Goal: Transaction & Acquisition: Purchase product/service

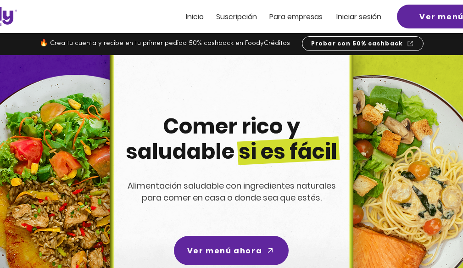
click at [373, 20] on span "Iniciar sesión" at bounding box center [358, 16] width 45 height 11
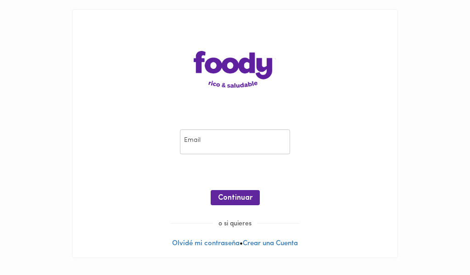
click at [228, 137] on input "email" at bounding box center [235, 141] width 110 height 25
type input "analista.comercial@todoscomemos.com"
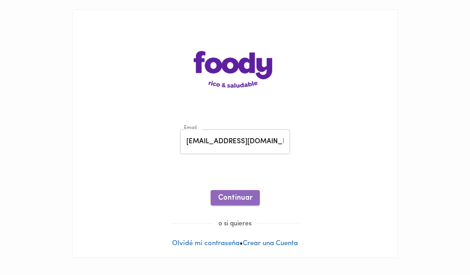
click at [232, 192] on button "Continuar" at bounding box center [235, 197] width 49 height 15
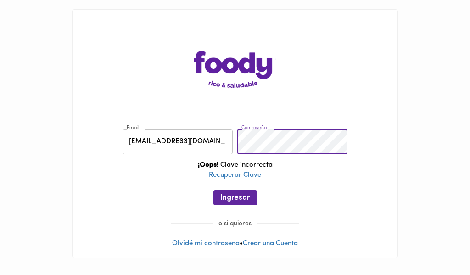
click at [184, 144] on div "Email analista.comercial@todoscomemos.com Email Contraseña Contraseña ¡Oops! Cl…" at bounding box center [235, 169] width 307 height 99
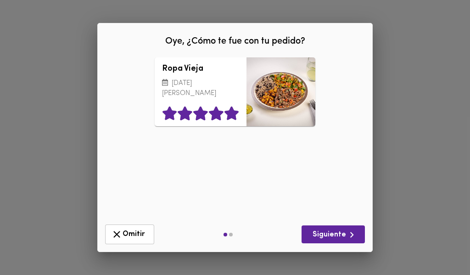
click at [234, 111] on icon at bounding box center [232, 113] width 16 height 14
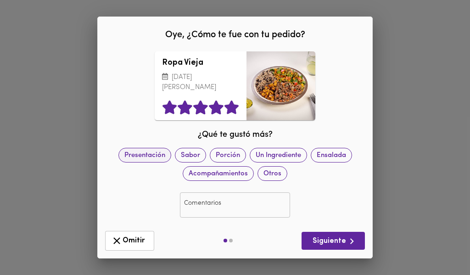
drag, startPoint x: 156, startPoint y: 159, endPoint x: 183, endPoint y: 159, distance: 27.1
click at [156, 159] on span "Presentación" at bounding box center [145, 155] width 52 height 10
click at [190, 159] on span "Sabor" at bounding box center [190, 155] width 30 height 10
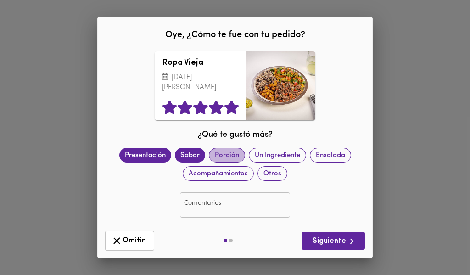
click at [222, 156] on span "Porción" at bounding box center [226, 155] width 35 height 10
click at [333, 241] on span "Siguiente" at bounding box center [333, 240] width 49 height 11
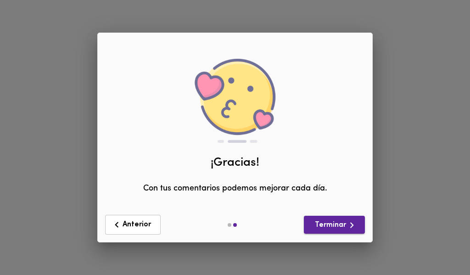
click at [342, 226] on span "Terminar" at bounding box center [334, 224] width 46 height 11
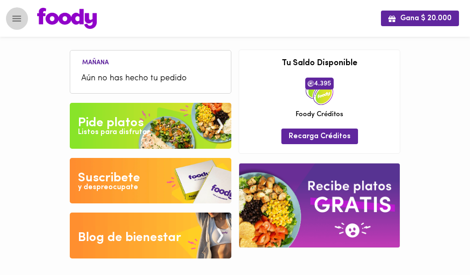
click at [15, 20] on icon "Menu" at bounding box center [16, 18] width 11 height 11
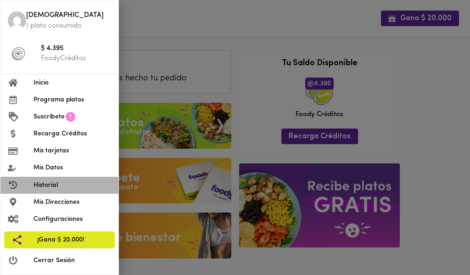
click at [59, 186] on span "Historial" at bounding box center [72, 185] width 78 height 10
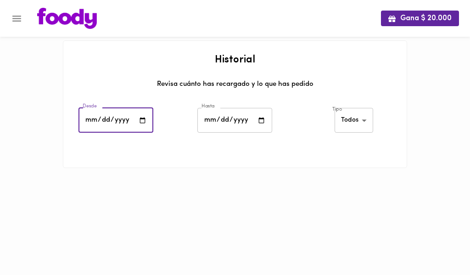
click at [142, 119] on input "date" at bounding box center [115, 120] width 75 height 25
type input "[DATE]"
click at [262, 118] on input "date" at bounding box center [234, 120] width 75 height 25
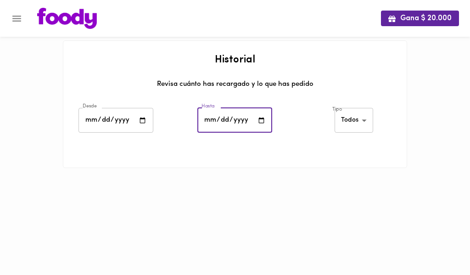
type input "[DATE]"
click at [305, 114] on div "Tipo Todos all ​" at bounding box center [354, 122] width 119 height 32
click at [352, 120] on body "Gana $ 20.000 Historial Revisa cuánto has recargado y lo que has pedido Desde […" at bounding box center [235, 95] width 470 height 191
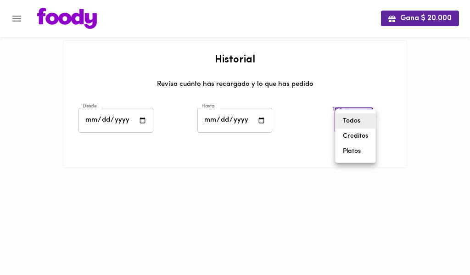
click at [351, 126] on li "Todos" at bounding box center [355, 120] width 40 height 15
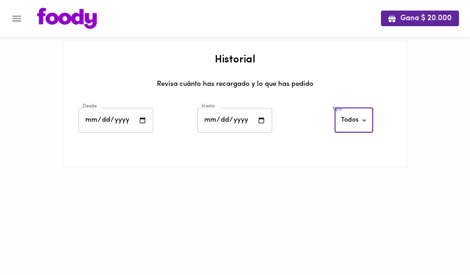
click at [282, 120] on div "Hasta [DATE] Hasta" at bounding box center [234, 122] width 119 height 32
click at [221, 58] on h2 "Historial" at bounding box center [234, 60] width 325 height 11
click at [185, 83] on div "Revisa cuánto has recargado y lo que has pedido" at bounding box center [234, 87] width 325 height 17
click at [15, 18] on icon "Menu" at bounding box center [16, 19] width 9 height 6
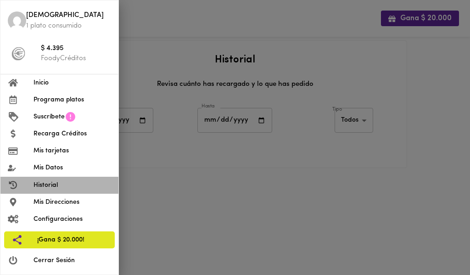
click at [41, 182] on span "Historial" at bounding box center [72, 185] width 78 height 10
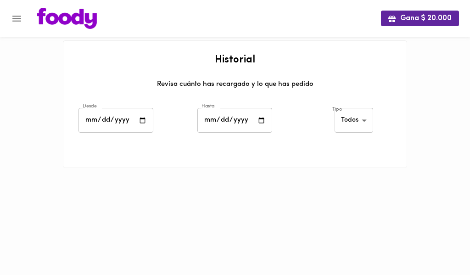
click at [41, 182] on div "Gana $ 20.000 Historial Revisa cuánto has recargado y lo que has pedido Desde […" at bounding box center [235, 95] width 470 height 191
click at [15, 18] on icon "Menu" at bounding box center [16, 19] width 9 height 6
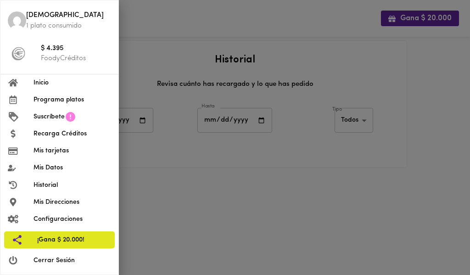
click at [38, 85] on span "Inicio" at bounding box center [72, 83] width 78 height 10
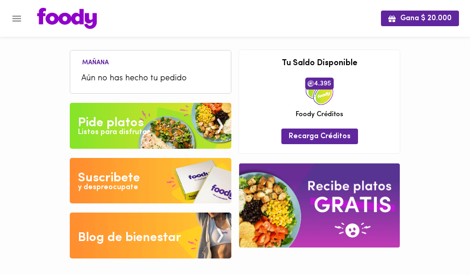
click at [29, 90] on div "Gana $ 20.000 Mañana Aún no has hecho tu pedido Tu pago contraentrega por $- es…" at bounding box center [235, 136] width 470 height 272
click at [15, 16] on icon "Menu" at bounding box center [16, 19] width 9 height 6
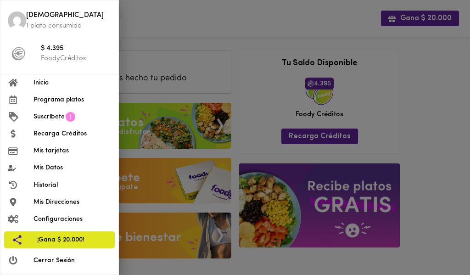
click at [43, 99] on span "Programa platos" at bounding box center [72, 100] width 78 height 10
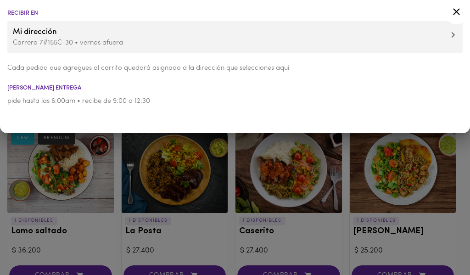
click at [455, 12] on icon at bounding box center [456, 11] width 11 height 11
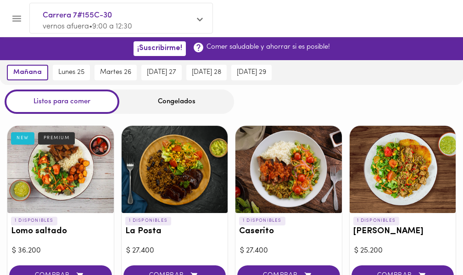
click at [13, 17] on icon "Menu" at bounding box center [16, 18] width 11 height 11
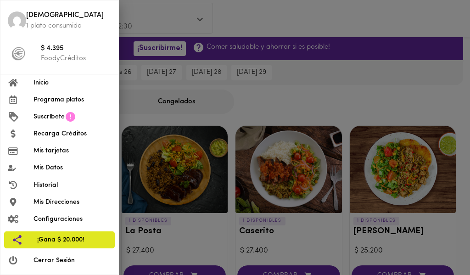
click at [52, 149] on span "Mis tarjetas" at bounding box center [72, 151] width 78 height 10
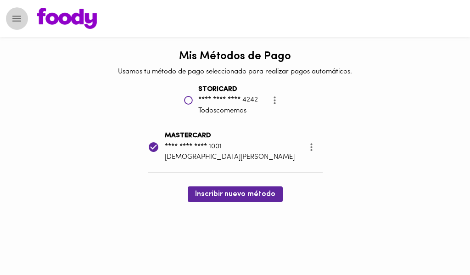
click at [17, 17] on icon "Menu" at bounding box center [16, 18] width 11 height 11
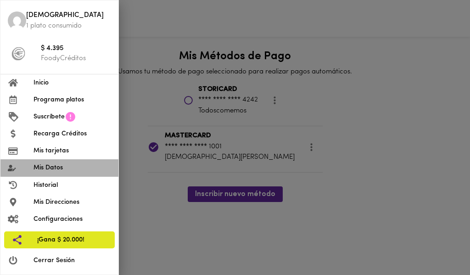
click at [60, 168] on span "Mis Datos" at bounding box center [72, 168] width 78 height 10
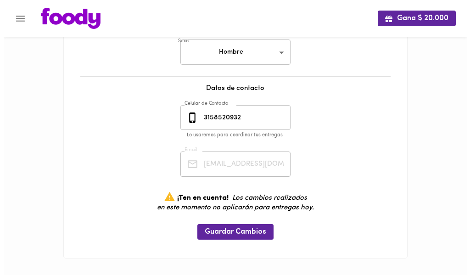
scroll to position [245, 0]
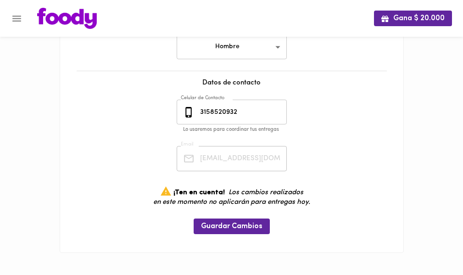
click at [17, 19] on icon "Menu" at bounding box center [16, 18] width 11 height 11
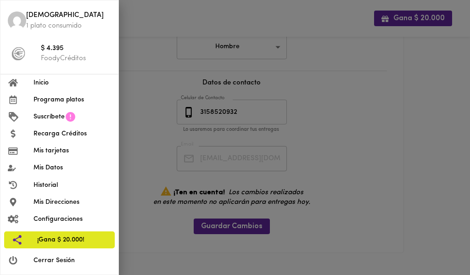
click at [39, 184] on span "Historial" at bounding box center [72, 185] width 78 height 10
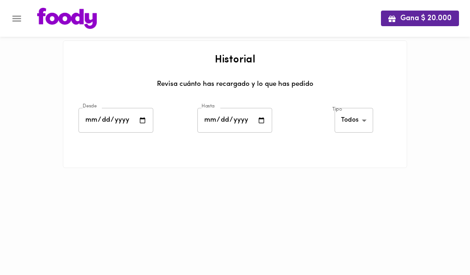
click at [39, 184] on div "Gana $ 20.000 Historial Revisa cuánto has recargado y lo que has pedido Desde D…" at bounding box center [235, 95] width 470 height 191
click at [16, 22] on icon "Menu" at bounding box center [16, 18] width 11 height 11
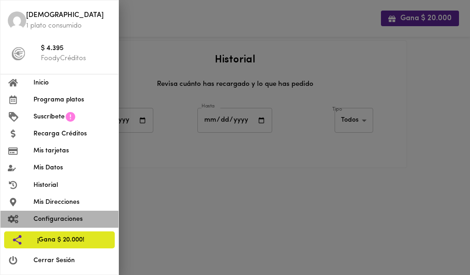
click at [46, 217] on span "Configuraciones" at bounding box center [72, 219] width 78 height 10
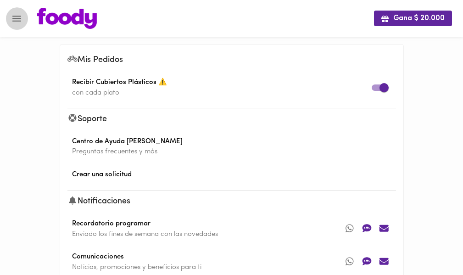
click at [15, 17] on icon "Menu" at bounding box center [16, 18] width 11 height 11
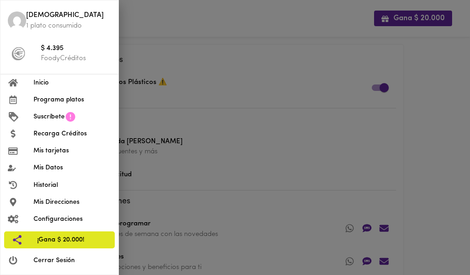
click at [51, 189] on span "Historial" at bounding box center [72, 185] width 78 height 10
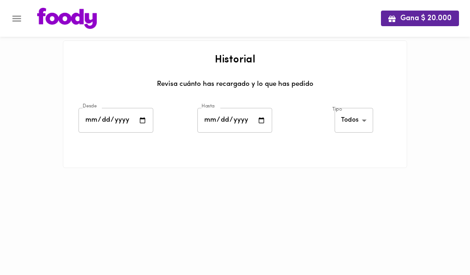
click at [107, 182] on div at bounding box center [235, 179] width 344 height 23
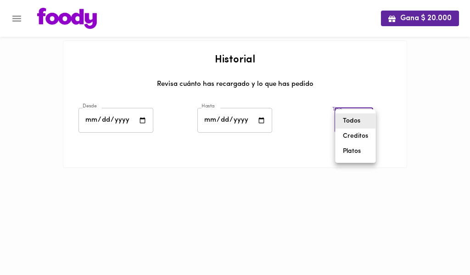
click at [359, 115] on body "Gana $ 20.000 Historial Revisa cuánto has recargado y lo que has pedido Desde D…" at bounding box center [235, 95] width 470 height 191
click at [350, 147] on li "Platos" at bounding box center [355, 151] width 40 height 15
type input "[PERSON_NAME]-dishes"
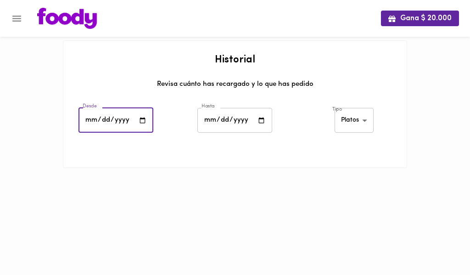
click at [139, 118] on input "date" at bounding box center [115, 120] width 75 height 25
type input "[DATE]"
click at [353, 118] on body "Gana $ 20.000 Historial Revisa cuánto has recargado y lo que has pedido Desde 2…" at bounding box center [235, 95] width 470 height 191
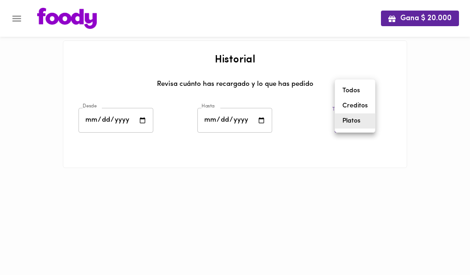
click at [362, 90] on li "Todos" at bounding box center [355, 90] width 40 height 15
type input "all"
click at [300, 99] on div "Historial Revisa cuánto has recargado y lo que has pedido" at bounding box center [234, 73] width 343 height 65
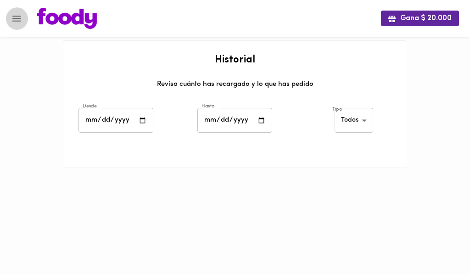
click at [18, 19] on icon "Menu" at bounding box center [16, 18] width 11 height 11
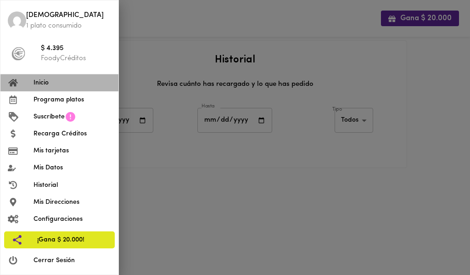
click at [67, 82] on span "Inicio" at bounding box center [72, 83] width 78 height 10
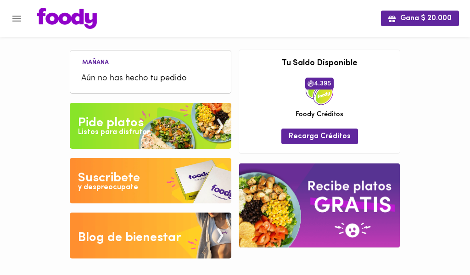
click at [48, 87] on div "Gana $ 20.000 Mañana Aún no has hecho tu pedido Tu pago contraentrega por $- es…" at bounding box center [235, 136] width 470 height 272
click at [18, 16] on icon "Menu" at bounding box center [16, 19] width 9 height 6
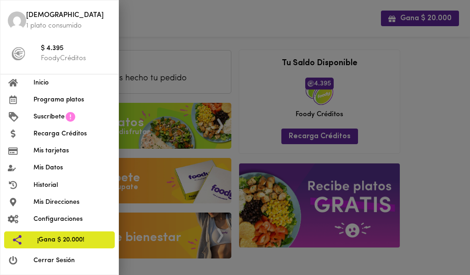
click at [165, 22] on div at bounding box center [235, 137] width 470 height 275
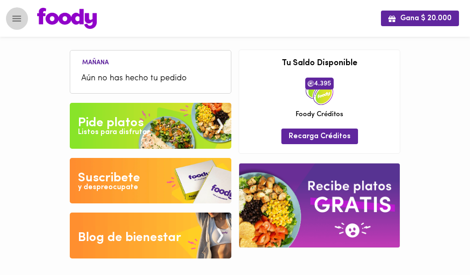
click at [19, 21] on icon "Menu" at bounding box center [16, 19] width 9 height 6
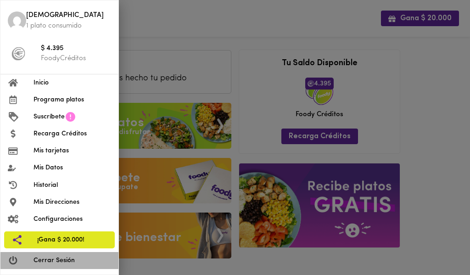
click at [59, 259] on span "Cerrar Sesión" at bounding box center [72, 261] width 78 height 10
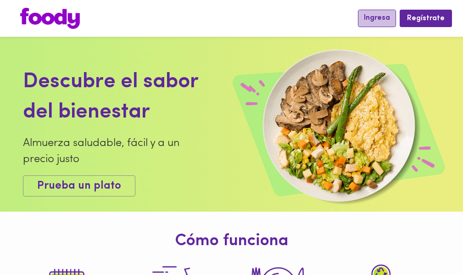
click at [372, 17] on span "Ingresa" at bounding box center [377, 18] width 26 height 9
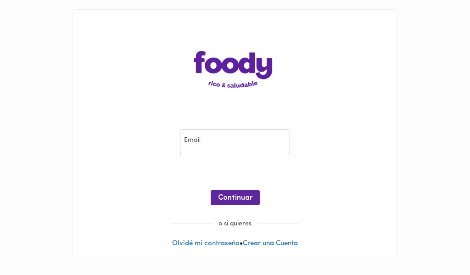
click at [227, 151] on input "email" at bounding box center [235, 141] width 110 height 25
type input "[EMAIL_ADDRESS][DOMAIN_NAME]"
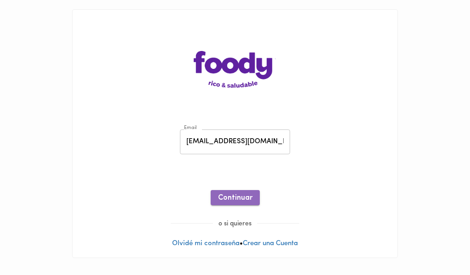
click at [238, 195] on span "Continuar" at bounding box center [235, 198] width 34 height 9
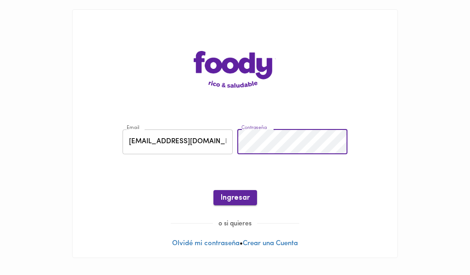
click at [239, 192] on button "Ingresar" at bounding box center [235, 197] width 44 height 15
click at [236, 149] on div "Contraseña Contraseña" at bounding box center [292, 142] width 115 height 30
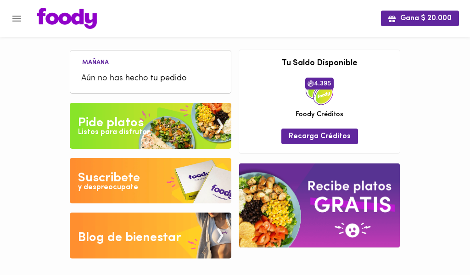
click at [22, 21] on icon "Menu" at bounding box center [16, 18] width 11 height 11
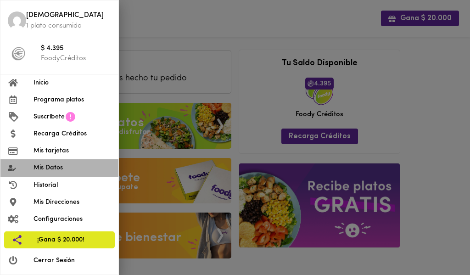
click at [57, 167] on span "Mis Datos" at bounding box center [72, 168] width 78 height 10
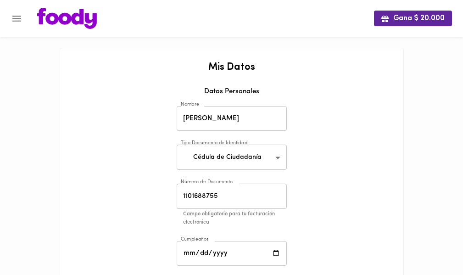
click at [360, 125] on div "Mis Datos Datos Personales Nombre Christian Eduardo Rojas Forero Nombre Tipo Do…" at bounding box center [231, 275] width 325 height 427
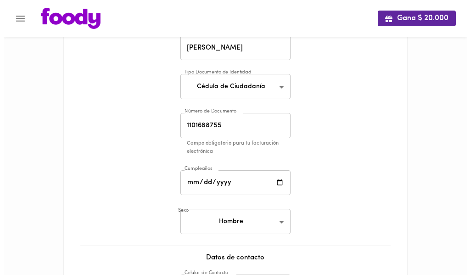
scroll to position [62, 0]
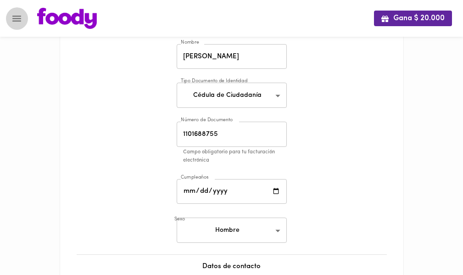
click at [18, 22] on icon "Menu" at bounding box center [16, 18] width 11 height 11
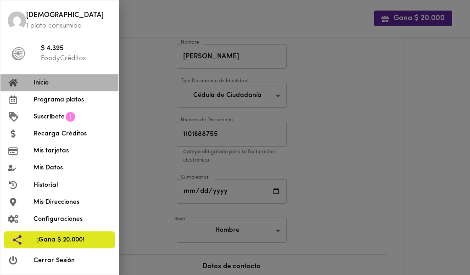
click at [44, 82] on span "Inicio" at bounding box center [72, 83] width 78 height 10
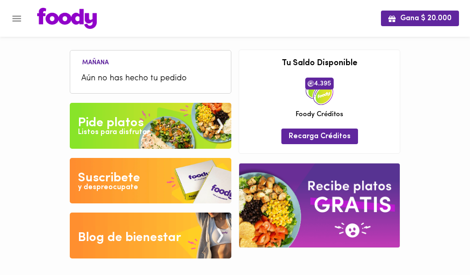
click at [169, 129] on img at bounding box center [151, 126] width 162 height 46
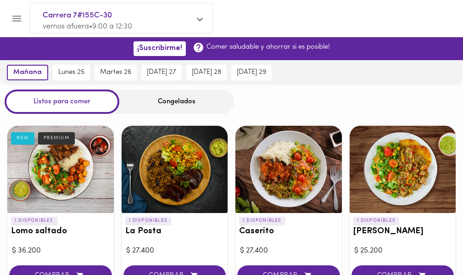
click at [181, 106] on div "Congelados" at bounding box center [176, 101] width 115 height 24
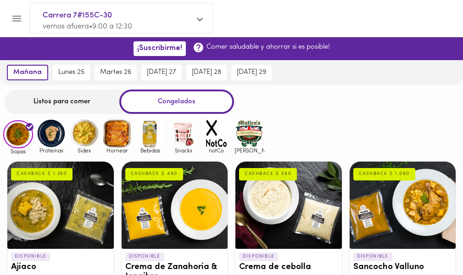
click at [254, 136] on img at bounding box center [249, 133] width 30 height 30
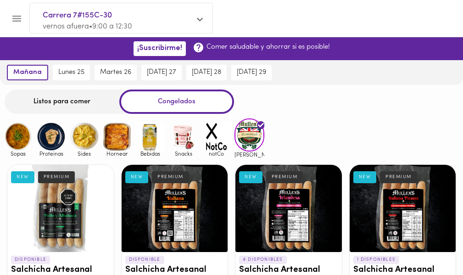
scroll to position [138, 0]
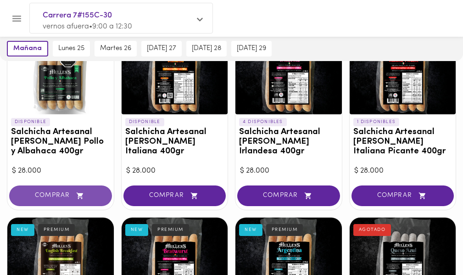
click at [91, 193] on span "COMPRAR" at bounding box center [61, 196] width 80 height 8
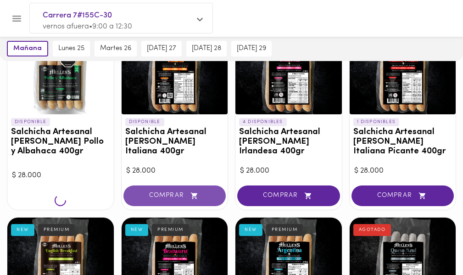
scroll to position [138, 0]
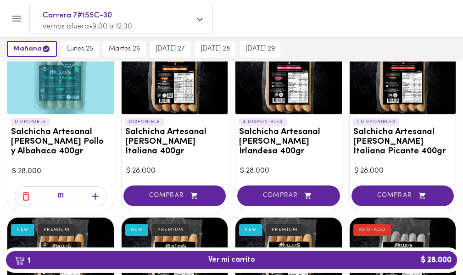
click at [194, 194] on icon "button" at bounding box center [194, 195] width 6 height 6
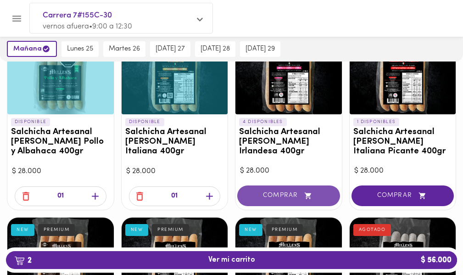
click at [282, 188] on button "COMPRAR" at bounding box center [288, 195] width 103 height 21
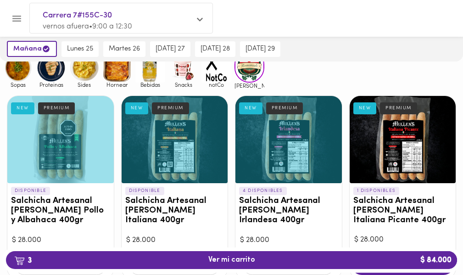
scroll to position [0, 0]
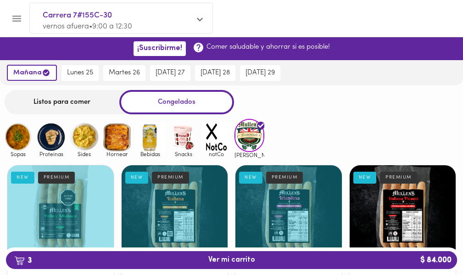
click at [184, 136] on img at bounding box center [183, 137] width 30 height 30
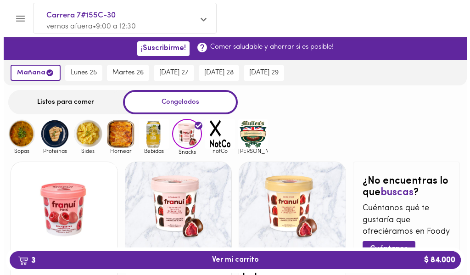
scroll to position [113, 0]
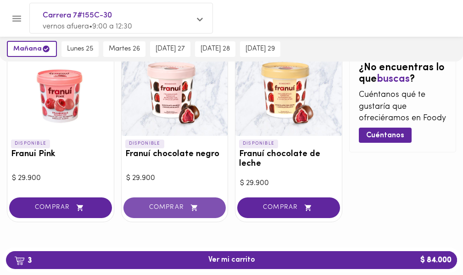
click at [171, 209] on span "COMPRAR" at bounding box center [175, 208] width 80 height 8
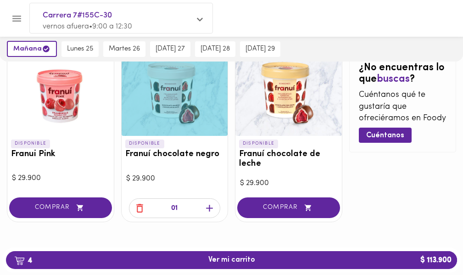
click at [209, 209] on icon "button" at bounding box center [209, 208] width 7 height 7
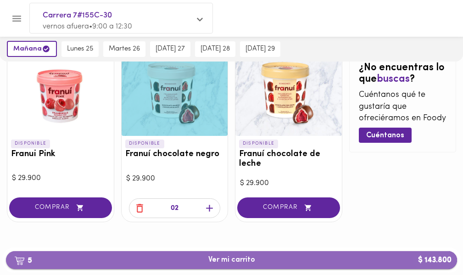
click at [219, 254] on button "5 Ver mi carrito $ 143.800" at bounding box center [231, 260] width 451 height 18
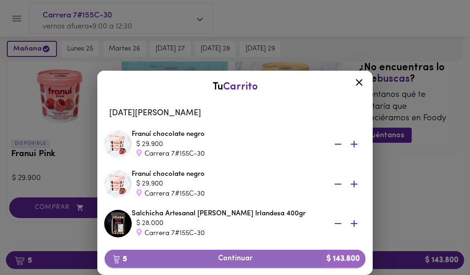
click at [266, 255] on span "5 Continuar $ 143.800" at bounding box center [235, 258] width 246 height 9
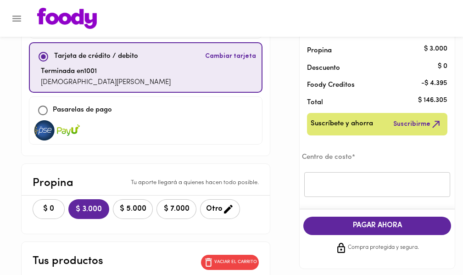
scroll to position [184, 0]
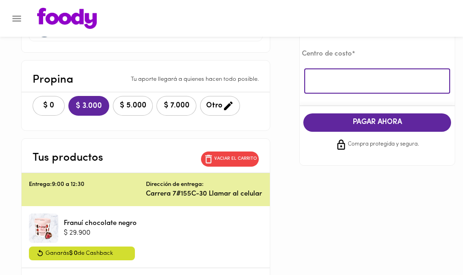
click at [386, 74] on input "text" at bounding box center [377, 81] width 146 height 25
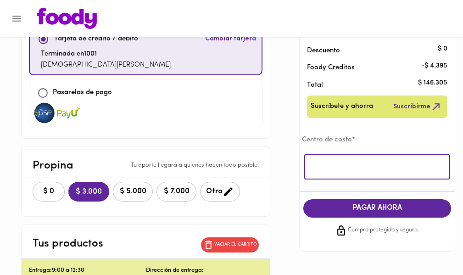
scroll to position [0, 0]
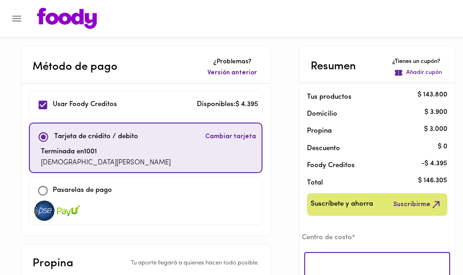
click at [424, 68] on p "Añadir cupón" at bounding box center [424, 72] width 36 height 9
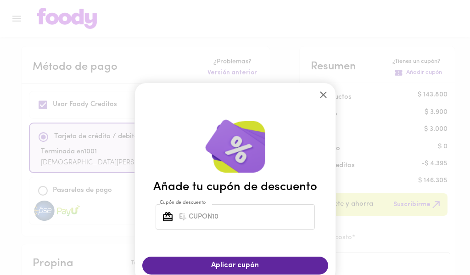
click at [215, 212] on input "Cupón de descuento" at bounding box center [246, 216] width 138 height 25
type input "TODOSCOMEMOS"
click at [296, 274] on div "Aplicar cupón" at bounding box center [235, 265] width 201 height 33
click at [289, 271] on button "Aplicar cupón" at bounding box center [235, 265] width 186 height 18
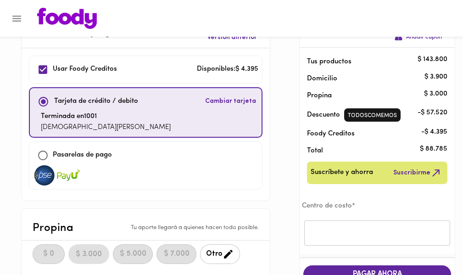
scroll to position [17, 0]
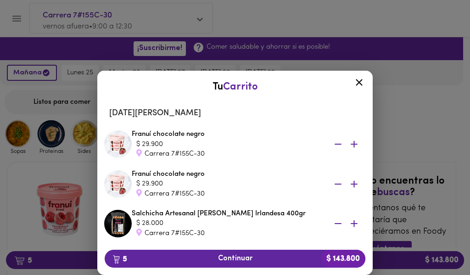
click at [332, 145] on icon "button" at bounding box center [337, 144] width 11 height 11
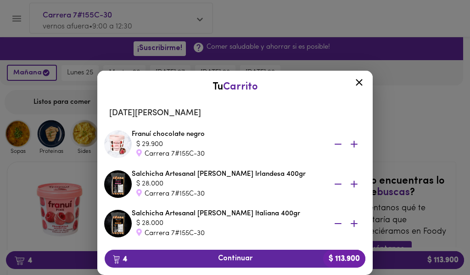
click at [356, 80] on icon at bounding box center [358, 82] width 11 height 11
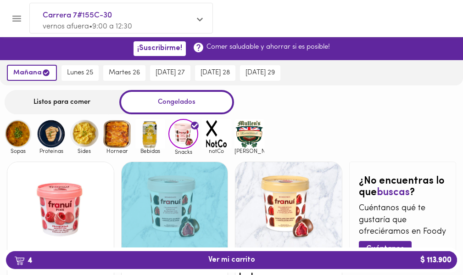
click at [16, 17] on icon "Menu" at bounding box center [16, 18] width 11 height 11
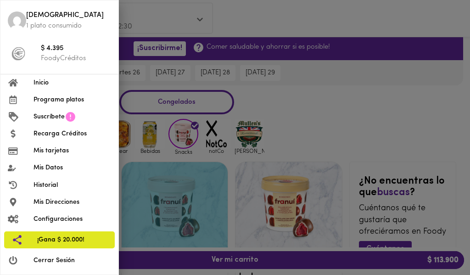
click at [206, 25] on div at bounding box center [235, 137] width 470 height 275
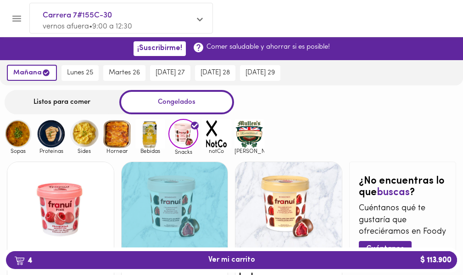
click at [201, 18] on icon at bounding box center [200, 19] width 6 height 7
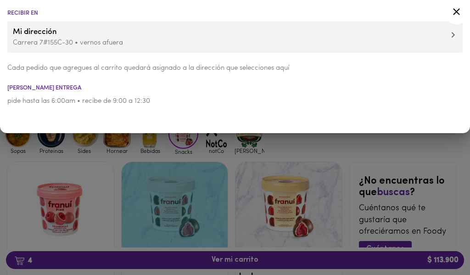
click at [449, 32] on span "Mi dirección" at bounding box center [235, 32] width 444 height 12
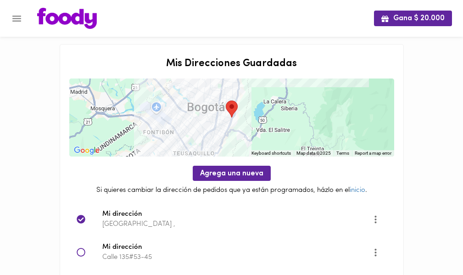
click at [84, 253] on icon at bounding box center [81, 252] width 9 height 9
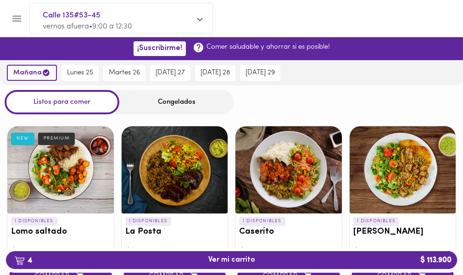
click at [13, 15] on icon "Menu" at bounding box center [16, 18] width 11 height 11
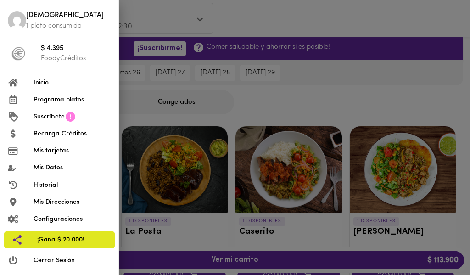
click at [63, 185] on span "Historial" at bounding box center [72, 185] width 78 height 10
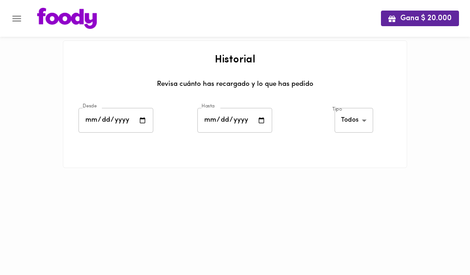
click at [142, 119] on input "date" at bounding box center [115, 120] width 75 height 25
type input "[DATE]"
click at [351, 115] on body "Gana $ 20.000 Historial Revisa cuánto has recargado y lo que has pedido Desde 2…" at bounding box center [235, 95] width 470 height 191
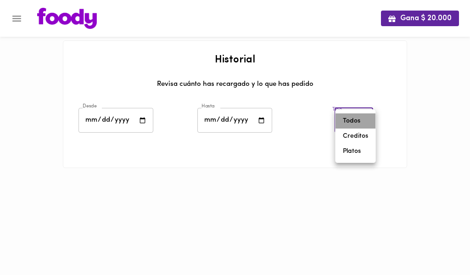
click at [360, 120] on li "Todos" at bounding box center [355, 120] width 40 height 15
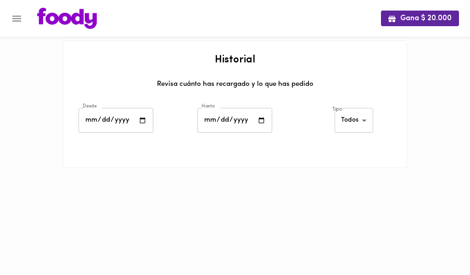
click at [311, 132] on div "Tipo Todos all ​" at bounding box center [354, 122] width 119 height 32
click at [260, 119] on input "date" at bounding box center [234, 120] width 75 height 25
type input "[DATE]"
click at [345, 123] on body "Gana $ 20.000 Historial Revisa cuánto has recargado y lo que has pedido Desde […" at bounding box center [235, 95] width 470 height 191
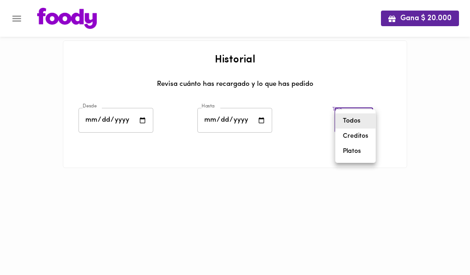
click at [346, 138] on li "Creditos" at bounding box center [355, 135] width 40 height 15
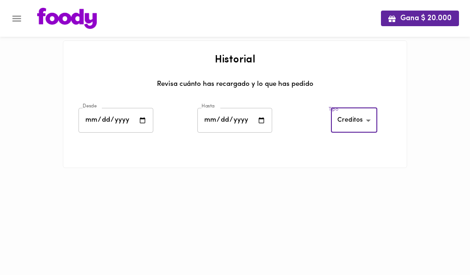
click at [354, 120] on body "Gana $ 20.000 Historial Revisa cuánto has recargado y lo que has pedido Desde […" at bounding box center [235, 95] width 470 height 191
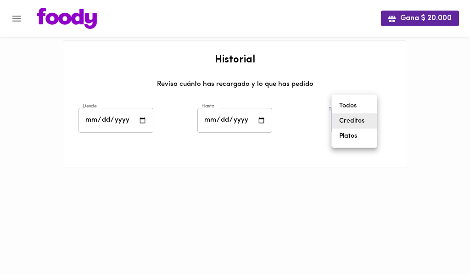
click at [345, 105] on li "Todos" at bounding box center [354, 105] width 45 height 15
type input "all"
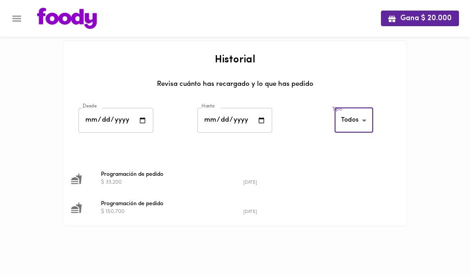
click at [107, 209] on div "$ 150.700" at bounding box center [172, 212] width 142 height 8
click at [133, 205] on span "Programación de pedido" at bounding box center [243, 204] width 284 height 8
click at [135, 204] on span "Programación de pedido" at bounding box center [243, 204] width 284 height 8
click at [78, 204] on icon at bounding box center [76, 207] width 11 height 11
click at [120, 201] on span "Programación de pedido" at bounding box center [243, 204] width 284 height 8
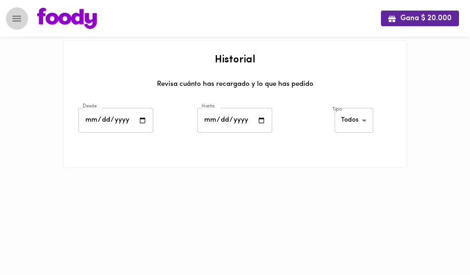
click at [19, 20] on icon "Menu" at bounding box center [16, 18] width 11 height 11
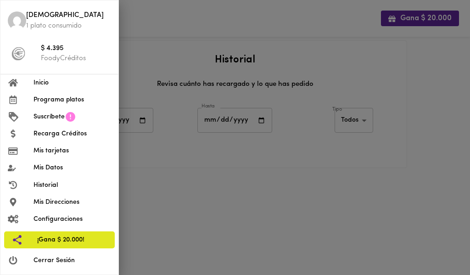
click at [213, 46] on div at bounding box center [235, 137] width 470 height 275
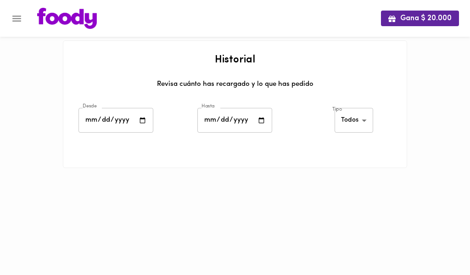
click at [135, 114] on input "date" at bounding box center [115, 120] width 75 height 25
click at [143, 122] on input "date" at bounding box center [115, 120] width 75 height 25
type input "2025-08-01"
click at [357, 119] on body "Gana $ 20.000 Historial Revisa cuánto has recargado y lo que has pedido Desde 2…" at bounding box center [235, 95] width 470 height 191
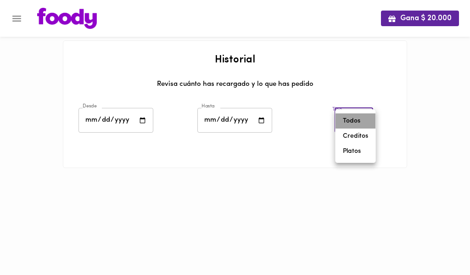
click at [354, 123] on li "Todos" at bounding box center [355, 120] width 40 height 15
click at [354, 123] on body "Gana $ 20.000 Historial Revisa cuánto has recargado y lo que has pedido Desde 2…" at bounding box center [235, 95] width 470 height 191
click at [357, 148] on li "Platos" at bounding box center [355, 151] width 40 height 15
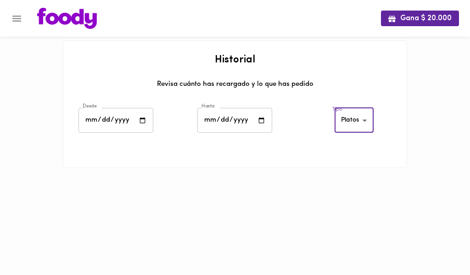
click at [362, 115] on body "Gana $ 20.000 Historial Revisa cuánto has recargado y lo que has pedido Desde 2…" at bounding box center [235, 95] width 470 height 191
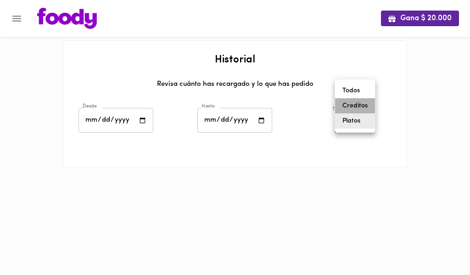
click at [359, 106] on li "Creditos" at bounding box center [355, 105] width 40 height 15
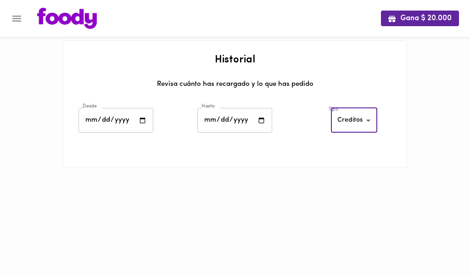
click at [352, 119] on body "Gana $ 20.000 Historial Revisa cuánto has recargado y lo que has pedido Desde 2…" at bounding box center [235, 95] width 470 height 191
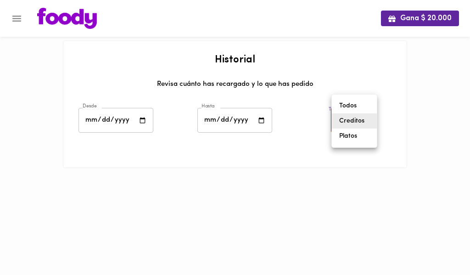
click at [343, 99] on li "Todos" at bounding box center [354, 105] width 45 height 15
type input "all"
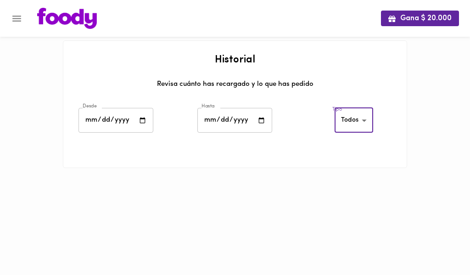
click at [236, 95] on div "Revisa cuánto has recargado y lo que has pedido" at bounding box center [234, 87] width 325 height 17
click at [262, 117] on input "date" at bounding box center [234, 120] width 75 height 25
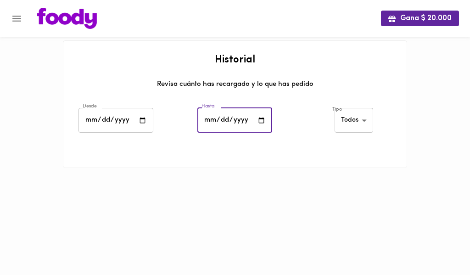
type input "[DATE]"
click at [363, 123] on body "Gana $ 20.000 Historial Revisa cuánto has recargado y lo que has pedido Desde […" at bounding box center [235, 95] width 470 height 191
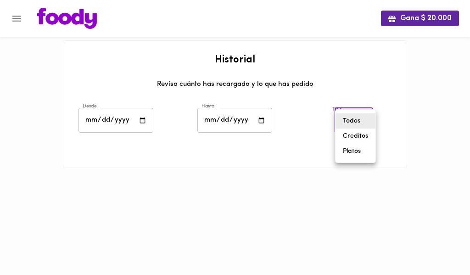
click at [364, 122] on li "Todos" at bounding box center [355, 120] width 40 height 15
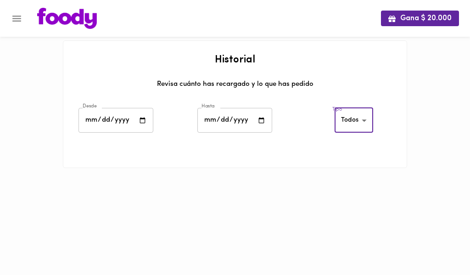
click at [364, 122] on body "Gana $ 20.000 Historial Revisa cuánto has recargado y lo que has pedido Desde […" at bounding box center [235, 95] width 470 height 191
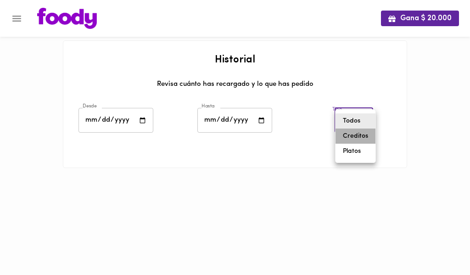
click at [363, 137] on li "Creditos" at bounding box center [355, 135] width 40 height 15
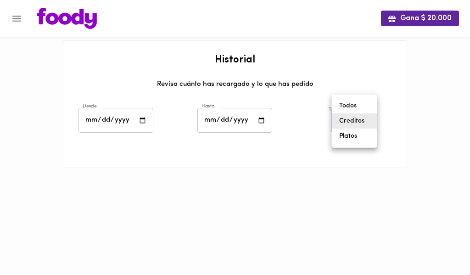
click at [359, 122] on body "Gana $ 20.000 Historial Revisa cuánto has recargado y lo que has pedido Desde 2…" at bounding box center [235, 95] width 470 height 191
click at [361, 139] on li "Platos" at bounding box center [354, 135] width 45 height 15
type input "[PERSON_NAME]-dishes"
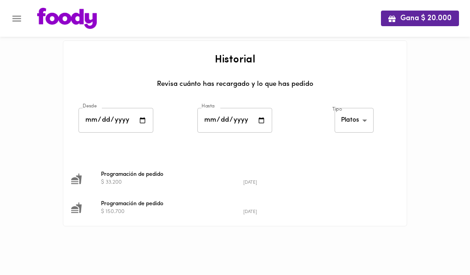
click at [129, 208] on div "$ 150.700" at bounding box center [172, 212] width 142 height 8
click at [109, 209] on div "$ 150.700" at bounding box center [172, 212] width 142 height 8
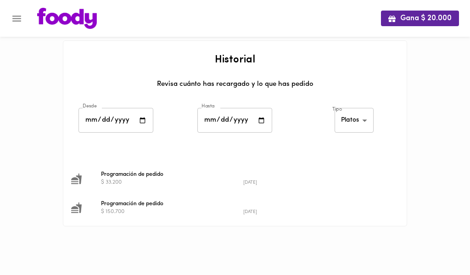
click at [237, 195] on li "Programación de pedido $ 150.700 2025-08-13" at bounding box center [234, 207] width 343 height 29
click at [252, 211] on small "[DATE]" at bounding box center [250, 211] width 14 height 5
click at [157, 208] on div "$ 150.700" at bounding box center [172, 212] width 142 height 8
click at [109, 204] on span "Programación de pedido" at bounding box center [243, 204] width 284 height 8
click at [130, 205] on span "Programación de pedido" at bounding box center [243, 204] width 284 height 8
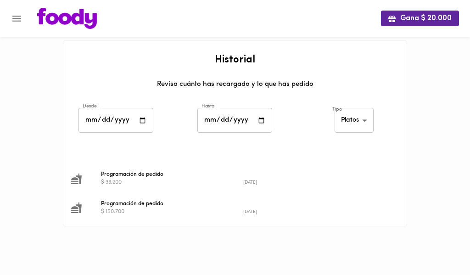
click at [408, 143] on div "Gana $ 20.000 Historial Revisa cuánto has recargado y lo que has pedido Desde 2…" at bounding box center [235, 124] width 470 height 249
click at [100, 208] on div "Programación de pedido $ 150.700 2025-08-13" at bounding box center [247, 208] width 303 height 16
click at [60, 21] on img at bounding box center [67, 18] width 60 height 21
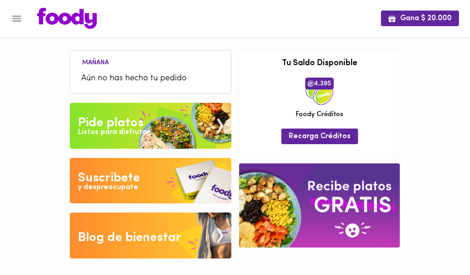
click at [143, 119] on div "Pide platos" at bounding box center [111, 123] width 66 height 18
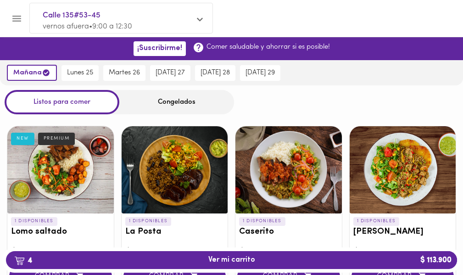
click at [188, 103] on div "Congelados" at bounding box center [176, 102] width 115 height 24
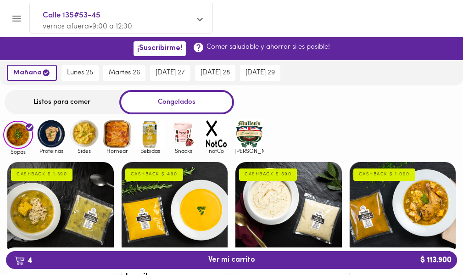
scroll to position [46, 0]
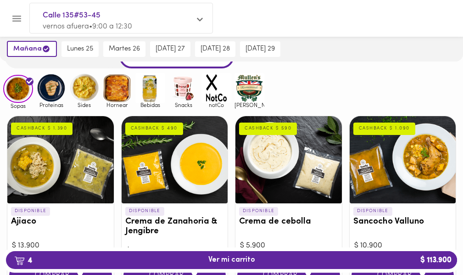
click at [254, 83] on img at bounding box center [249, 88] width 30 height 30
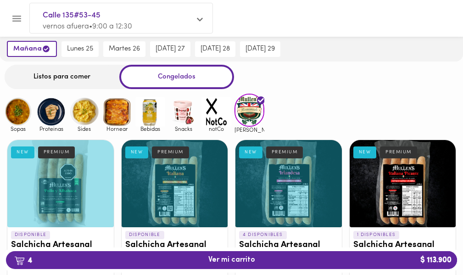
scroll to position [46, 0]
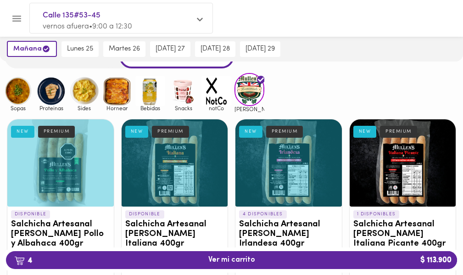
click at [332, 85] on div "Sopas Proteinas Sides Hornear Bebidas Snacks notCo mullens" at bounding box center [231, 92] width 463 height 39
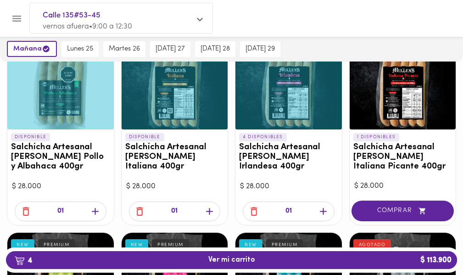
scroll to position [131, 0]
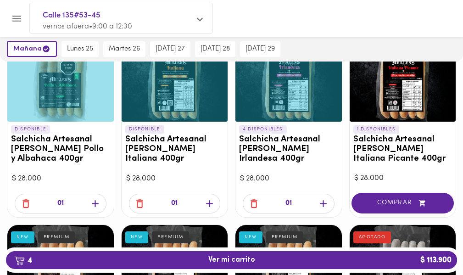
click at [409, 151] on h3 "Salchicha Artesanal [PERSON_NAME] Italiana Picante 400gr" at bounding box center [402, 149] width 99 height 29
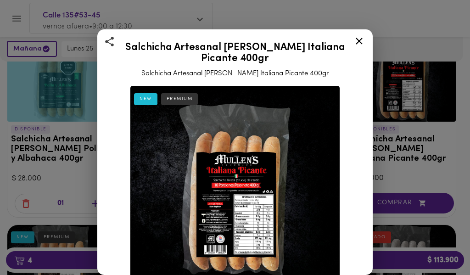
click at [361, 38] on icon at bounding box center [358, 40] width 11 height 11
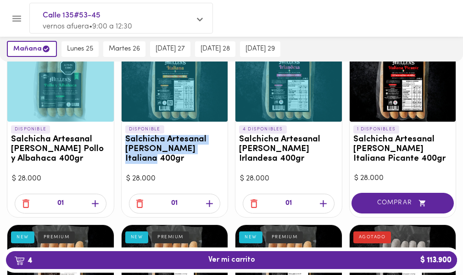
drag, startPoint x: 216, startPoint y: 149, endPoint x: 120, endPoint y: 139, distance: 96.4
copy h3 "Salchicha Artesanal [PERSON_NAME] Italiana 400gr"
click at [227, 146] on div "DISPONIBLE Salchicha Artesanal Mullens Italiana 400gr NEW PREMIUM" at bounding box center [175, 147] width 106 height 50
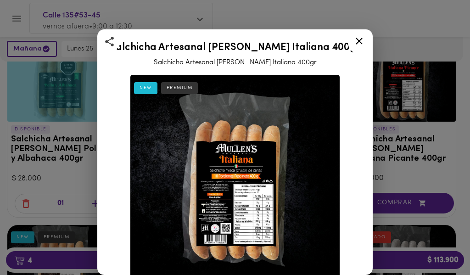
click at [359, 40] on icon at bounding box center [359, 41] width 7 height 7
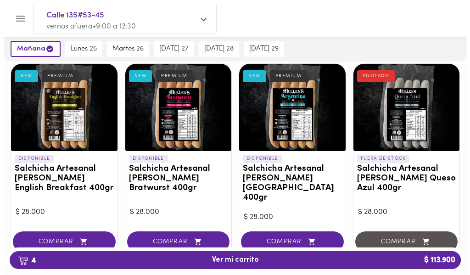
scroll to position [314, 0]
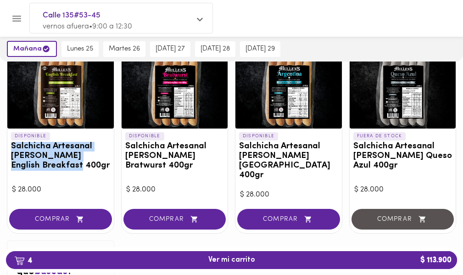
drag, startPoint x: 78, startPoint y: 168, endPoint x: 12, endPoint y: 150, distance: 67.7
click at [12, 150] on h3 "Salchicha Artesanal [PERSON_NAME] English Breakfast 400gr" at bounding box center [60, 156] width 99 height 29
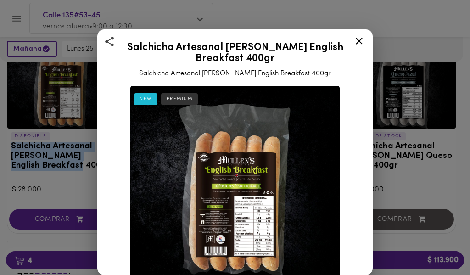
click at [361, 42] on icon at bounding box center [358, 40] width 11 height 11
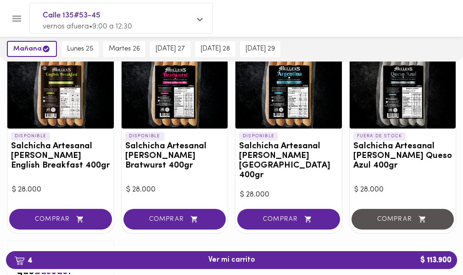
click at [231, 149] on div "DISPONIBLE Salchicha Artesanal Mullens Pollo y Albahaca 400gr NEW PREMIUM $ 28.…" at bounding box center [231, 98] width 463 height 508
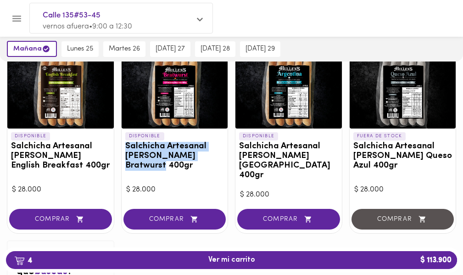
drag, startPoint x: 150, startPoint y: 166, endPoint x: 121, endPoint y: 145, distance: 35.3
click at [121, 145] on div "DISPONIBLE Salchicha Artesanal Mullens Bratwurst 400gr NEW PREMIUM $ 28.000 COM…" at bounding box center [174, 137] width 107 height 193
copy h3 "Salchicha Artesanal [PERSON_NAME] Bratwurst 400gr"
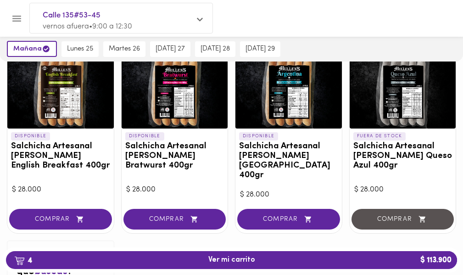
click at [245, 29] on div at bounding box center [231, 18] width 463 height 37
click at [19, 20] on icon "Menu" at bounding box center [16, 18] width 11 height 11
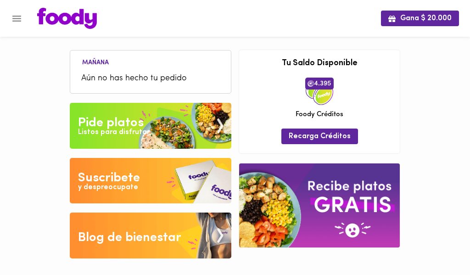
click at [19, 20] on icon "Menu" at bounding box center [16, 18] width 11 height 11
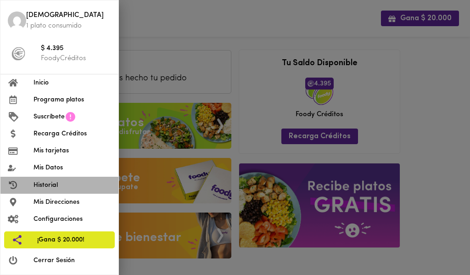
click at [59, 184] on span "Historial" at bounding box center [72, 185] width 78 height 10
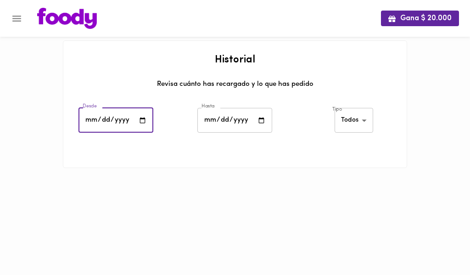
click at [146, 118] on input "date" at bounding box center [115, 120] width 75 height 25
type input "[DATE]"
click at [261, 122] on input "date" at bounding box center [234, 120] width 75 height 25
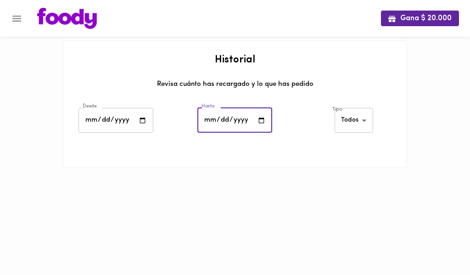
type input "[DATE]"
click at [355, 115] on body "Gana $ 20.000 Historial Revisa cuánto has recargado y lo que has pedido Desde […" at bounding box center [235, 95] width 470 height 191
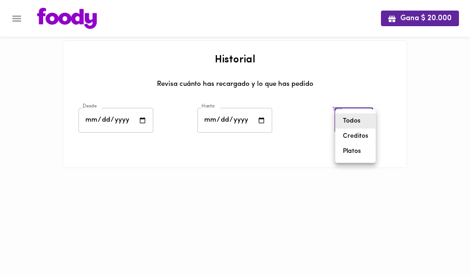
click at [351, 131] on li "Creditos" at bounding box center [355, 135] width 40 height 15
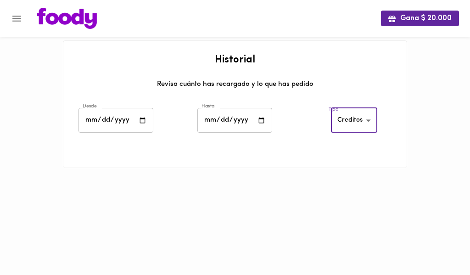
click at [353, 115] on body "Gana $ 20.000 Historial Revisa cuánto has recargado y lo que has pedido Desde […" at bounding box center [235, 95] width 470 height 191
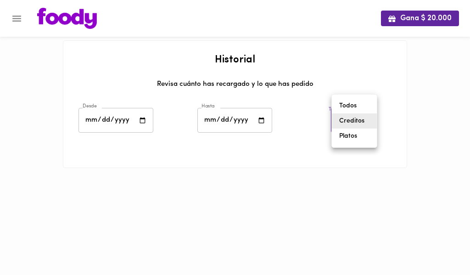
click at [351, 141] on li "Platos" at bounding box center [354, 135] width 45 height 15
type input "[PERSON_NAME]-dishes"
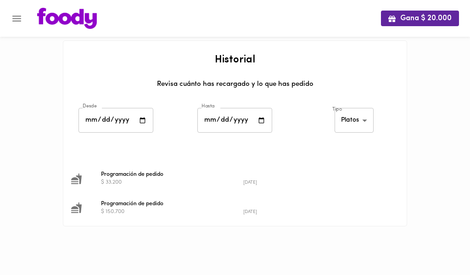
click at [145, 204] on span "Programación de pedido" at bounding box center [243, 204] width 284 height 8
click at [18, 20] on icon "Menu" at bounding box center [16, 18] width 11 height 11
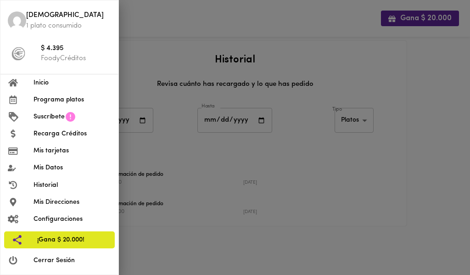
click at [69, 155] on span "Mis tarjetas" at bounding box center [72, 151] width 78 height 10
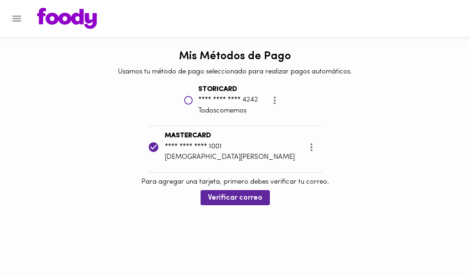
click at [17, 19] on icon "Menu" at bounding box center [16, 18] width 11 height 11
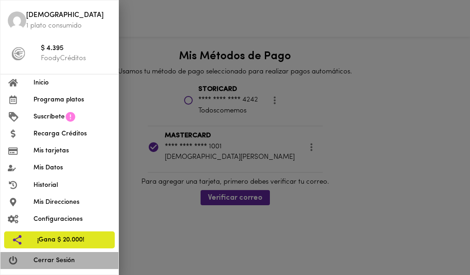
click at [67, 258] on span "Cerrar Sesión" at bounding box center [72, 261] width 78 height 10
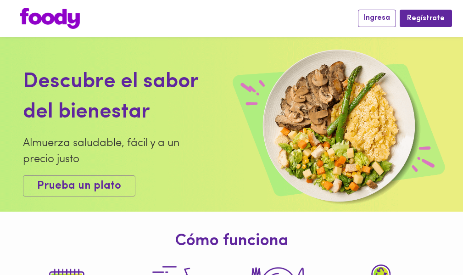
click at [378, 17] on span "Ingresa" at bounding box center [377, 18] width 26 height 9
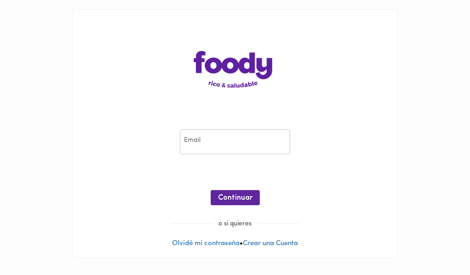
click at [201, 141] on input "email" at bounding box center [235, 141] width 110 height 25
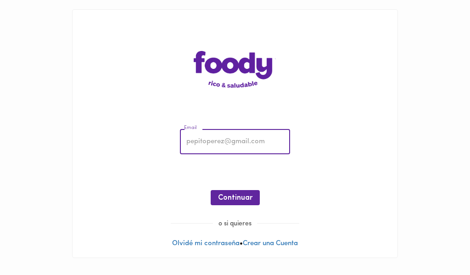
type input "[EMAIL_ADDRESS][DOMAIN_NAME]"
click at [232, 194] on span "Continuar" at bounding box center [235, 198] width 34 height 9
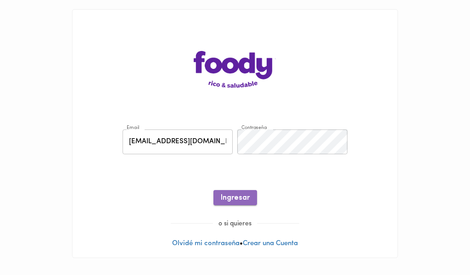
click at [242, 201] on span "Ingresar" at bounding box center [235, 198] width 29 height 9
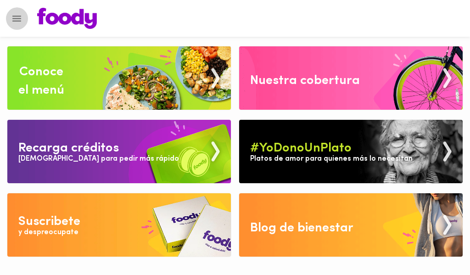
click at [18, 18] on icon "Menu" at bounding box center [16, 19] width 9 height 6
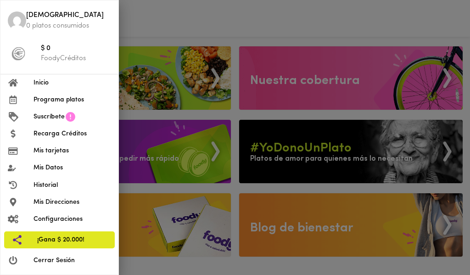
click at [50, 167] on span "Mis Datos" at bounding box center [72, 168] width 78 height 10
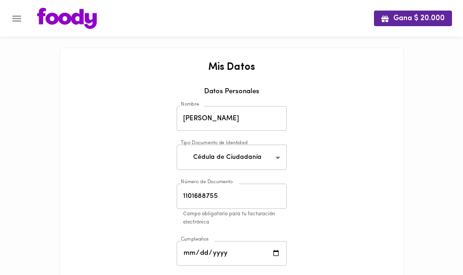
click at [15, 17] on icon "Menu" at bounding box center [16, 18] width 11 height 11
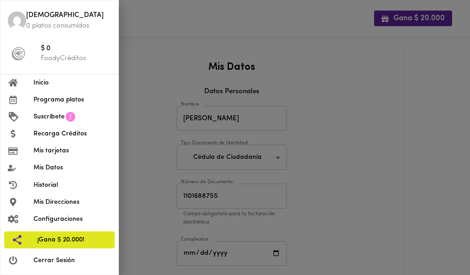
click at [52, 187] on span "Historial" at bounding box center [72, 185] width 78 height 10
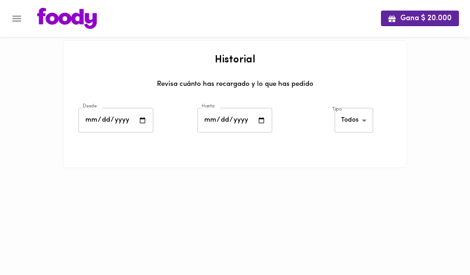
click at [142, 119] on input "date" at bounding box center [115, 120] width 75 height 25
type input "[DATE]"
click at [262, 122] on input "date" at bounding box center [234, 120] width 75 height 25
type input "[DATE]"
click at [365, 123] on body "Gana $ 20.000 Historial Revisa cuánto has recargado y lo que has pedido Desde […" at bounding box center [235, 95] width 470 height 191
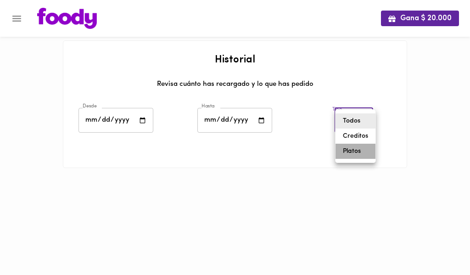
click at [351, 158] on li "Platos" at bounding box center [355, 151] width 40 height 15
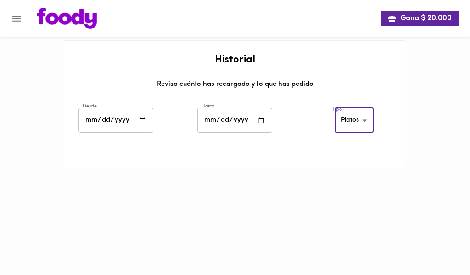
click at [361, 127] on body "Gana $ 20.000 Historial Revisa cuánto has recargado y lo que has pedido Desde […" at bounding box center [235, 95] width 470 height 191
click at [363, 106] on li "Creditos" at bounding box center [355, 105] width 40 height 15
click at [351, 117] on body "Gana $ 20.000 Historial Revisa cuánto has recargado y lo que has pedido Desde […" at bounding box center [235, 95] width 470 height 191
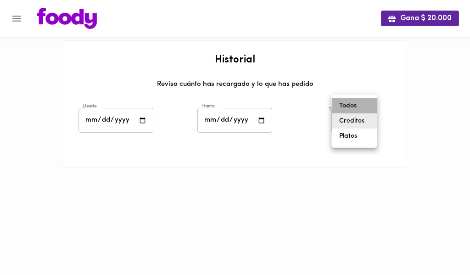
click at [349, 106] on li "Todos" at bounding box center [354, 105] width 45 height 15
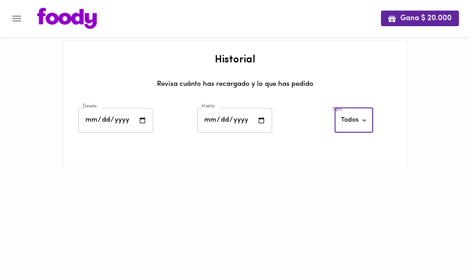
drag, startPoint x: 309, startPoint y: 116, endPoint x: 321, endPoint y: 115, distance: 12.0
click at [309, 116] on div "Tipo Todos all ​" at bounding box center [354, 122] width 119 height 32
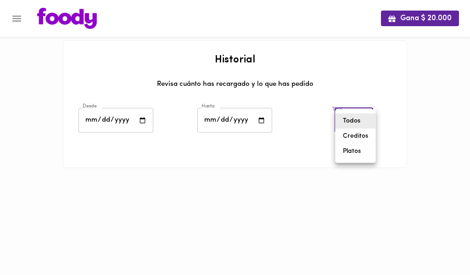
click at [352, 117] on body "Gana $ 20.000 Historial Revisa cuánto has recargado y lo que has pedido Desde […" at bounding box center [235, 95] width 470 height 191
click at [356, 152] on li "Platos" at bounding box center [355, 151] width 40 height 15
type input "[PERSON_NAME]-dishes"
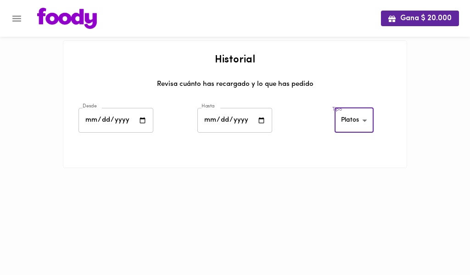
click at [290, 117] on div "Hasta [DATE] Hasta" at bounding box center [234, 122] width 119 height 32
click at [11, 20] on icon "Menu" at bounding box center [16, 18] width 11 height 11
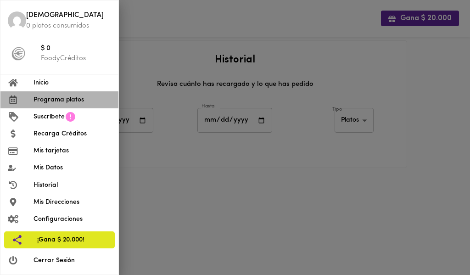
click at [52, 103] on span "Programa platos" at bounding box center [72, 100] width 78 height 10
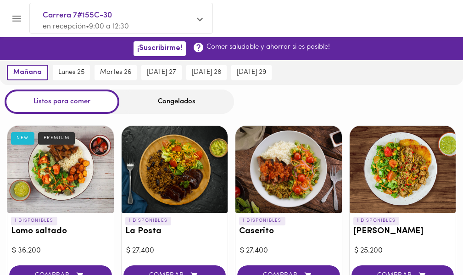
click at [187, 101] on div "Congelados" at bounding box center [176, 101] width 115 height 24
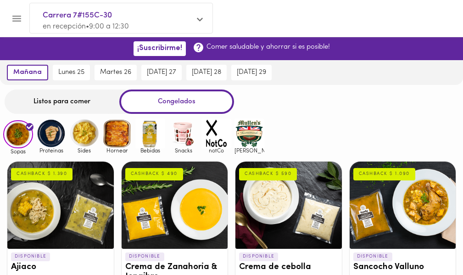
click at [181, 131] on img at bounding box center [183, 133] width 30 height 30
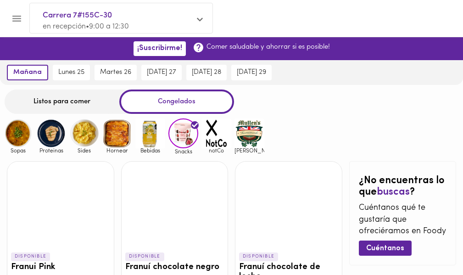
scroll to position [113, 0]
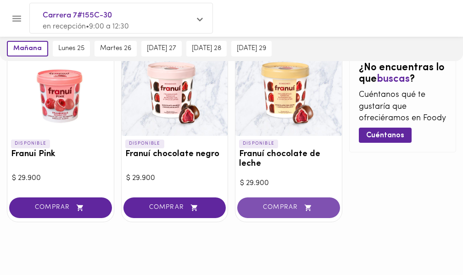
click at [305, 213] on button "COMPRAR" at bounding box center [288, 207] width 103 height 21
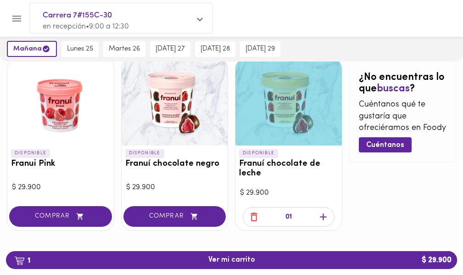
scroll to position [112, 0]
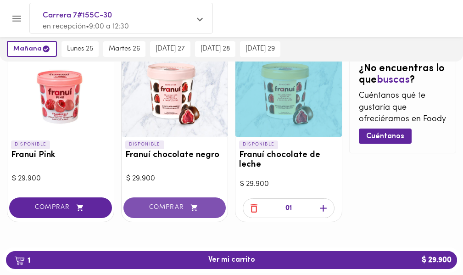
click at [206, 206] on span "COMPRAR" at bounding box center [175, 208] width 80 height 8
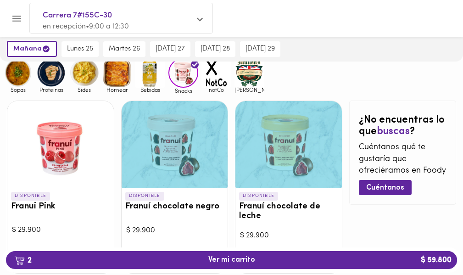
scroll to position [0, 0]
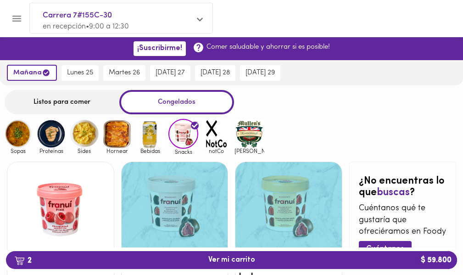
click at [245, 132] on img at bounding box center [249, 134] width 30 height 30
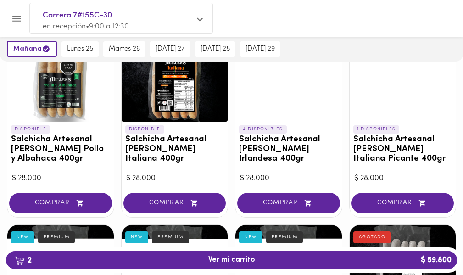
scroll to position [138, 0]
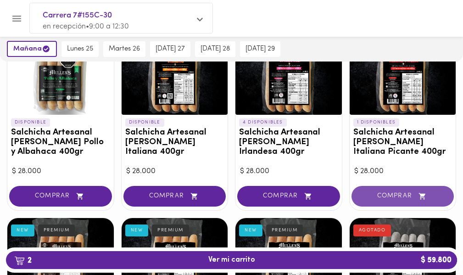
click at [405, 192] on span "COMPRAR" at bounding box center [403, 196] width 80 height 8
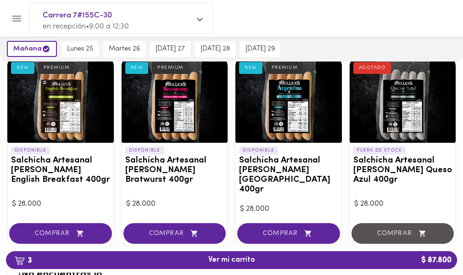
scroll to position [321, 0]
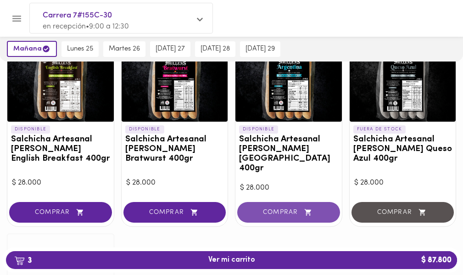
click at [292, 208] on span "COMPRAR" at bounding box center [289, 212] width 80 height 8
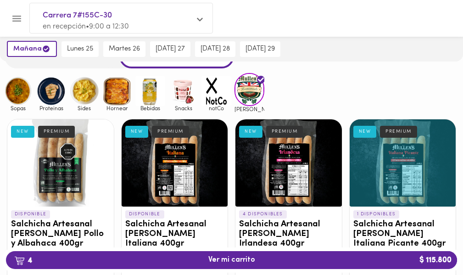
scroll to position [184, 0]
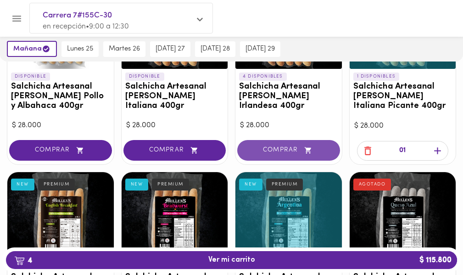
click at [273, 146] on span "COMPRAR" at bounding box center [289, 150] width 80 height 8
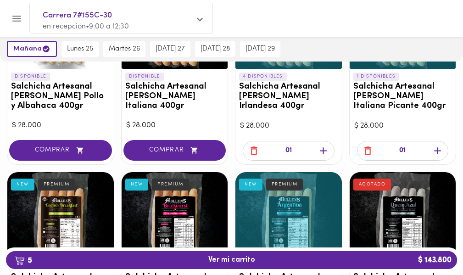
click at [257, 149] on icon "button" at bounding box center [253, 150] width 11 height 11
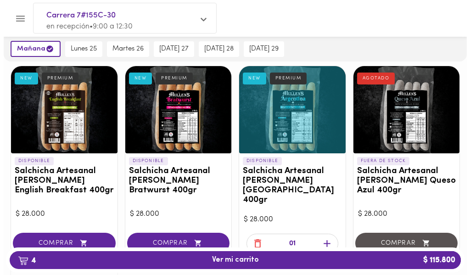
scroll to position [152, 0]
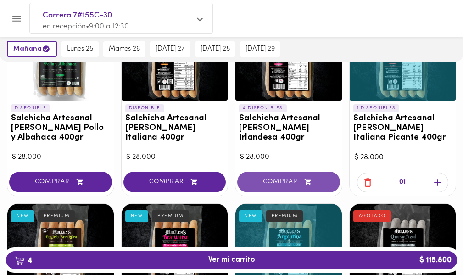
click at [261, 185] on span "COMPRAR" at bounding box center [289, 182] width 80 height 8
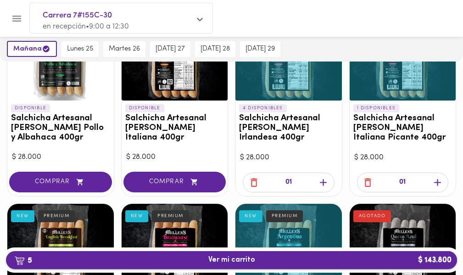
click at [244, 259] on span "5 Ver mi carrito $ 143.800" at bounding box center [231, 260] width 47 height 9
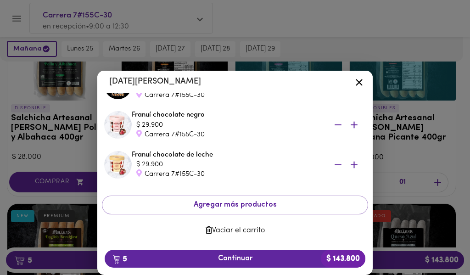
scroll to position [140, 0]
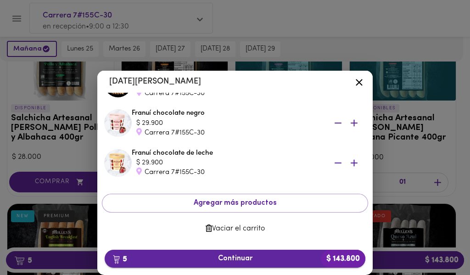
click at [253, 255] on span "5 Continuar $ 143.800" at bounding box center [235, 258] width 246 height 9
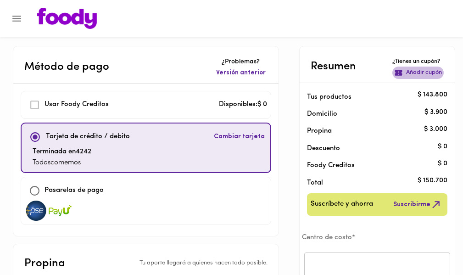
click at [422, 73] on p "Añadir cupón" at bounding box center [424, 72] width 36 height 9
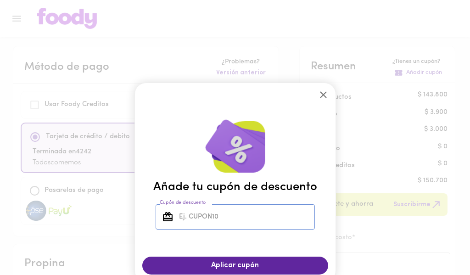
click at [233, 211] on input "Cupón de descuento" at bounding box center [246, 216] width 138 height 25
type input "TODOSCOMEMOS"
click at [256, 262] on span "Aplicar cupón" at bounding box center [234, 265] width 167 height 9
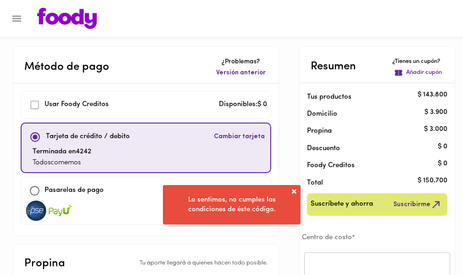
click at [293, 189] on span at bounding box center [294, 191] width 9 height 9
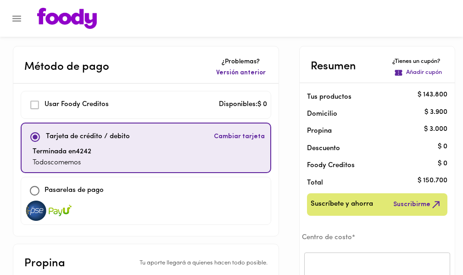
click at [14, 14] on icon "Menu" at bounding box center [16, 18] width 11 height 11
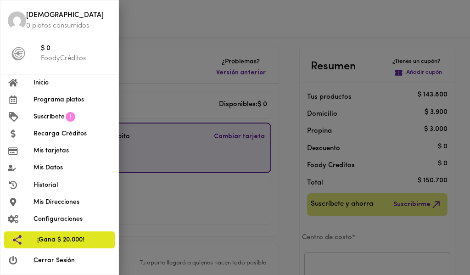
click at [53, 79] on span "Inicio" at bounding box center [72, 83] width 78 height 10
